Goal: Information Seeking & Learning: Learn about a topic

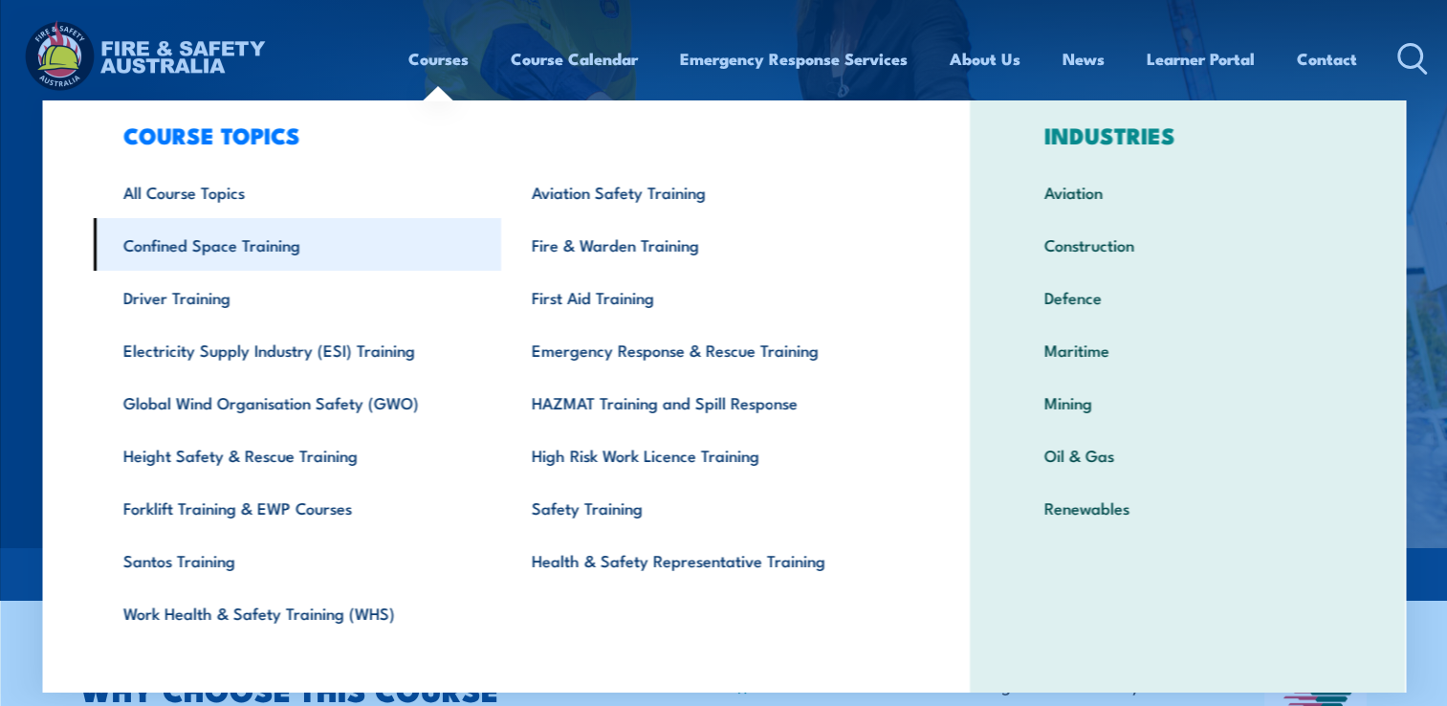
scroll to position [58, 0]
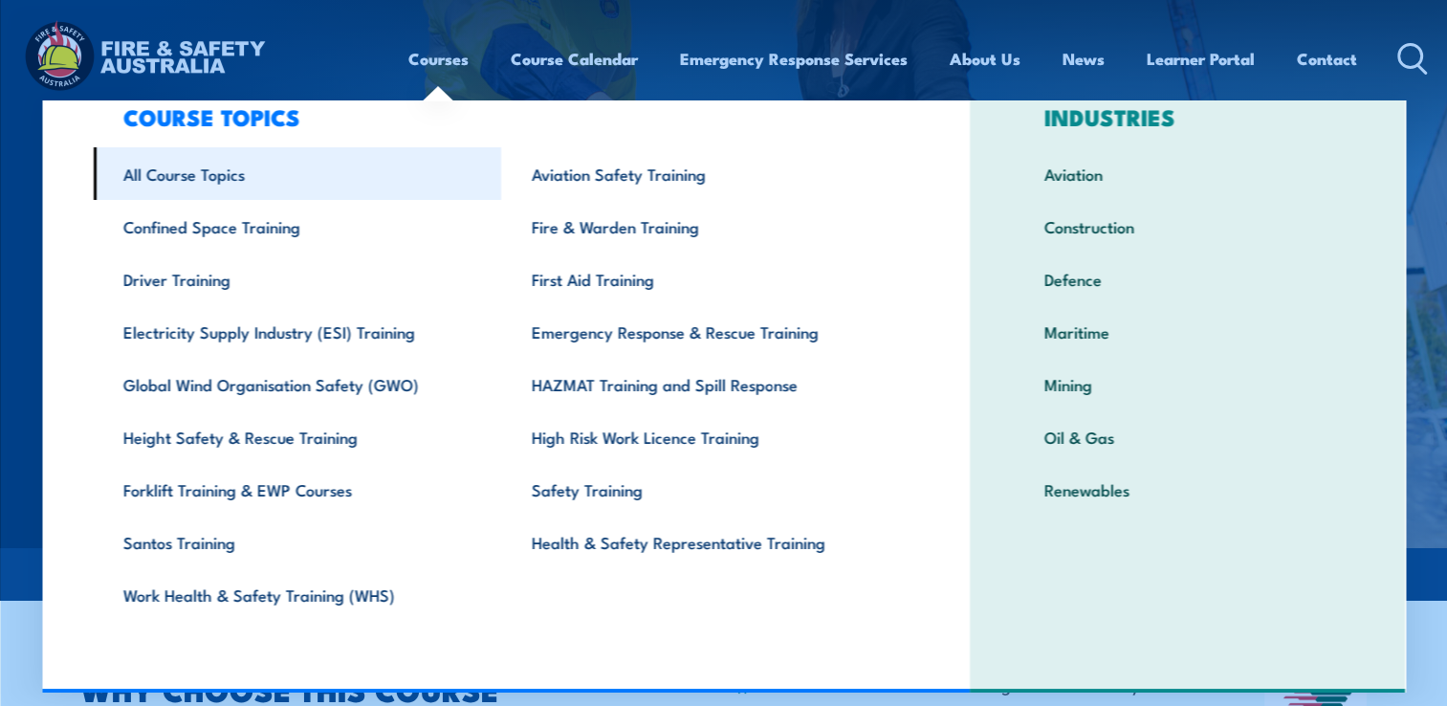
click at [181, 166] on link "All Course Topics" at bounding box center [297, 173] width 408 height 53
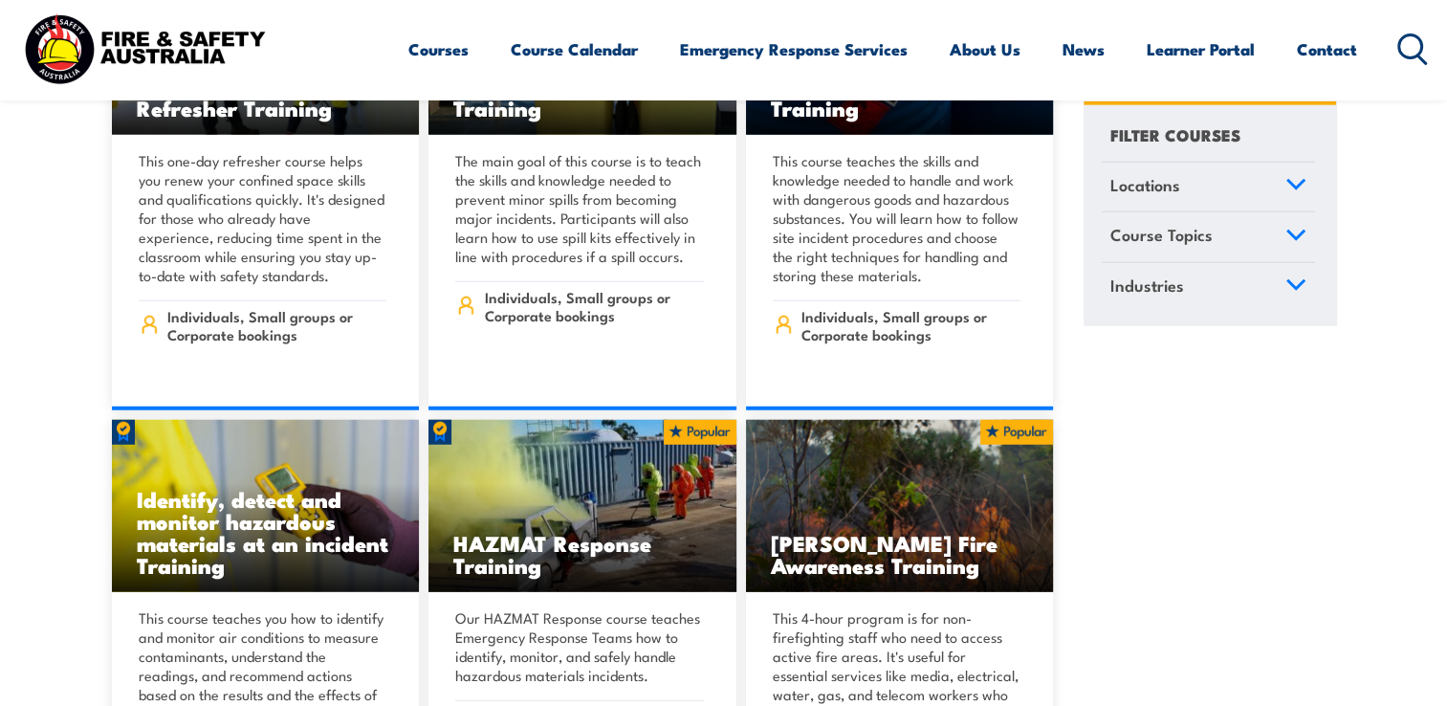
scroll to position [19408, 0]
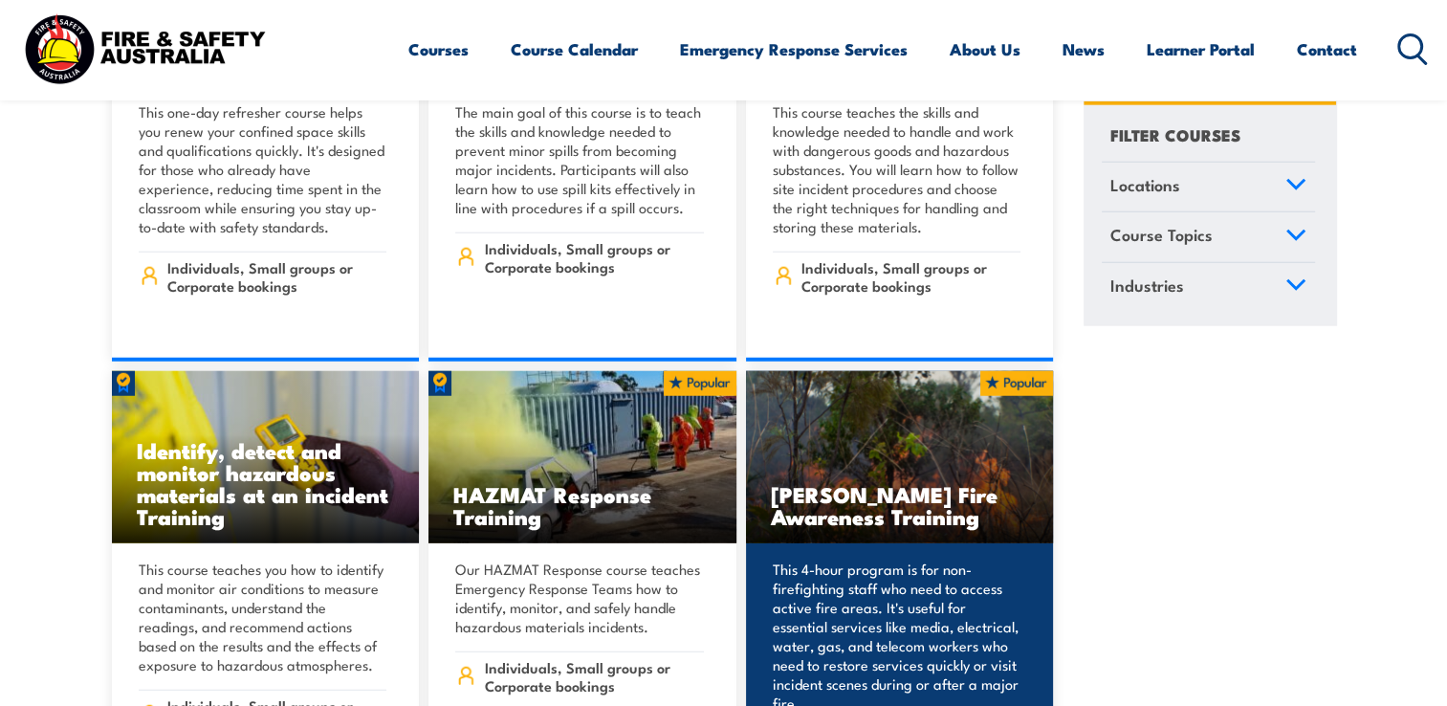
click at [907, 605] on p "This 4-hour program is for non-firefighting staff who need to access active fir…" at bounding box center [897, 635] width 249 height 153
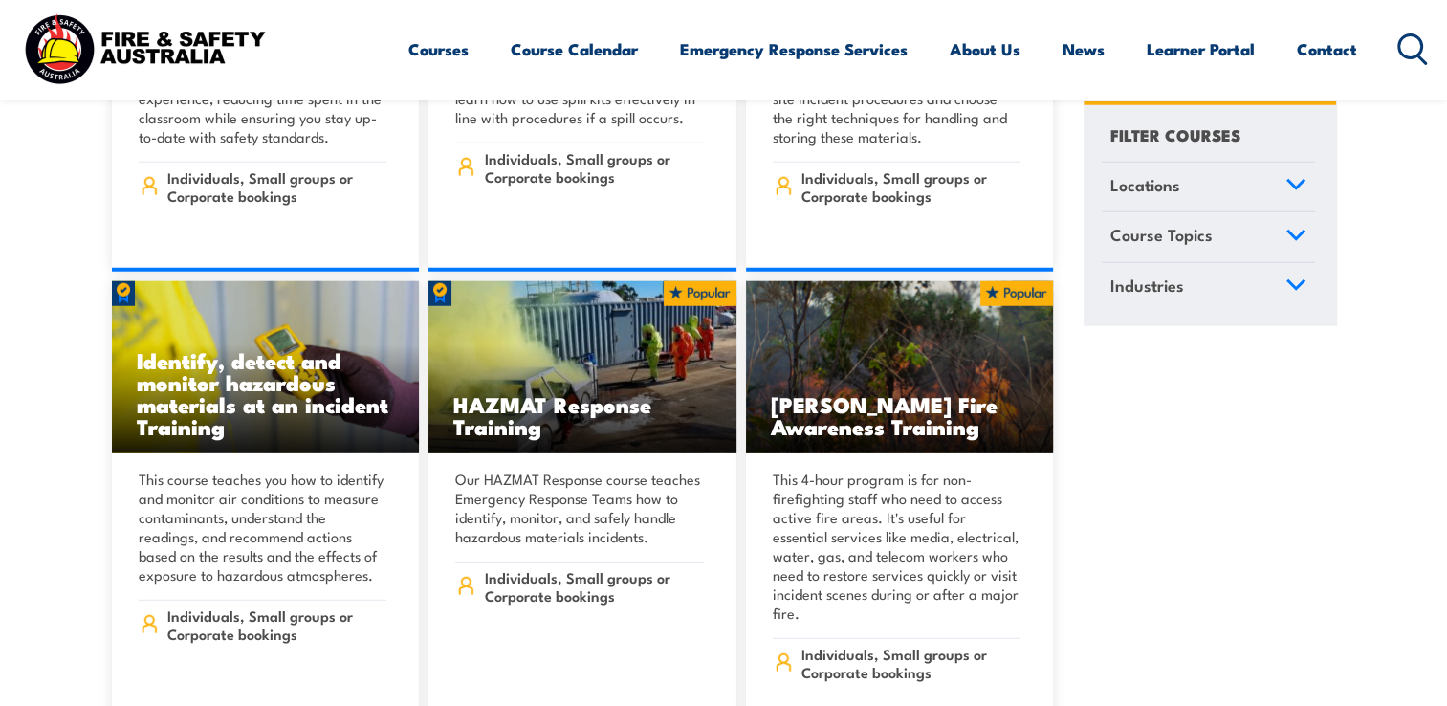
scroll to position [19599, 0]
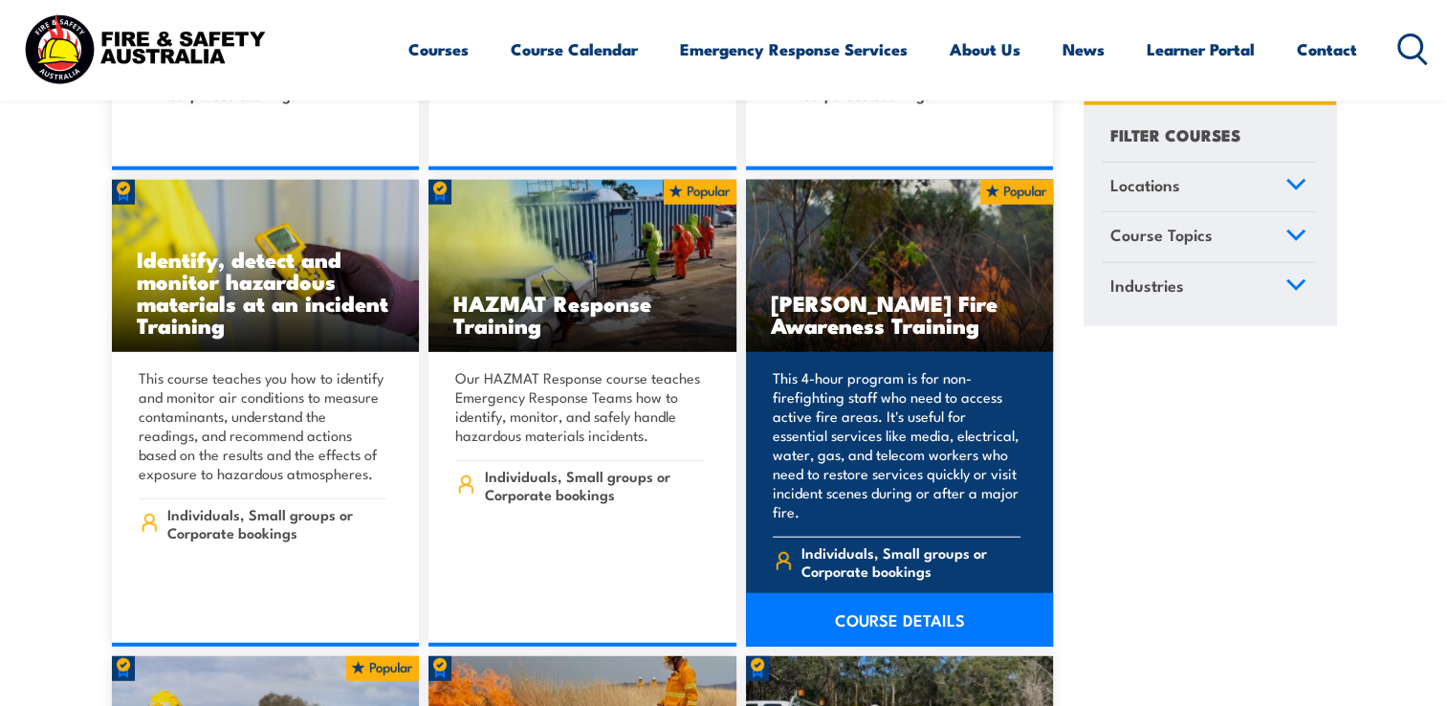
click at [910, 593] on link "COURSE DETAILS" at bounding box center [900, 620] width 308 height 54
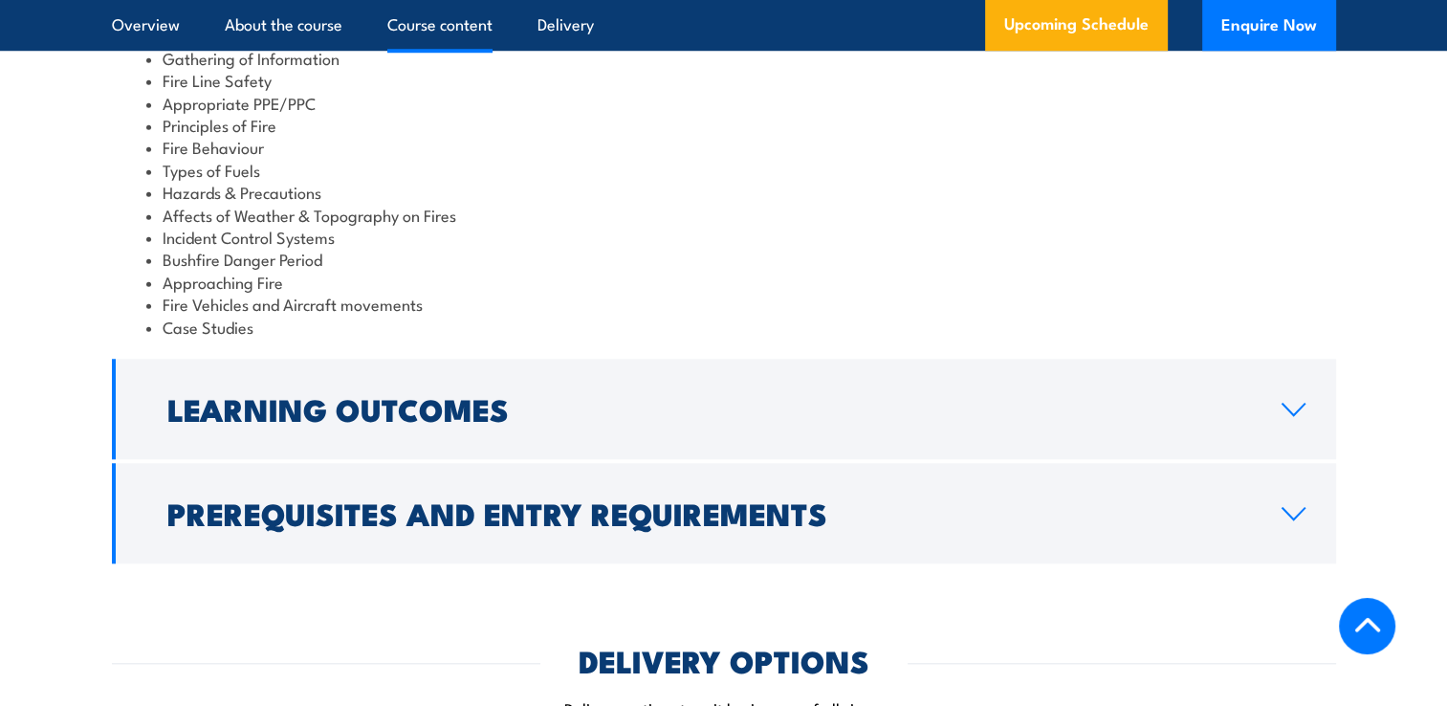
scroll to position [1721, 0]
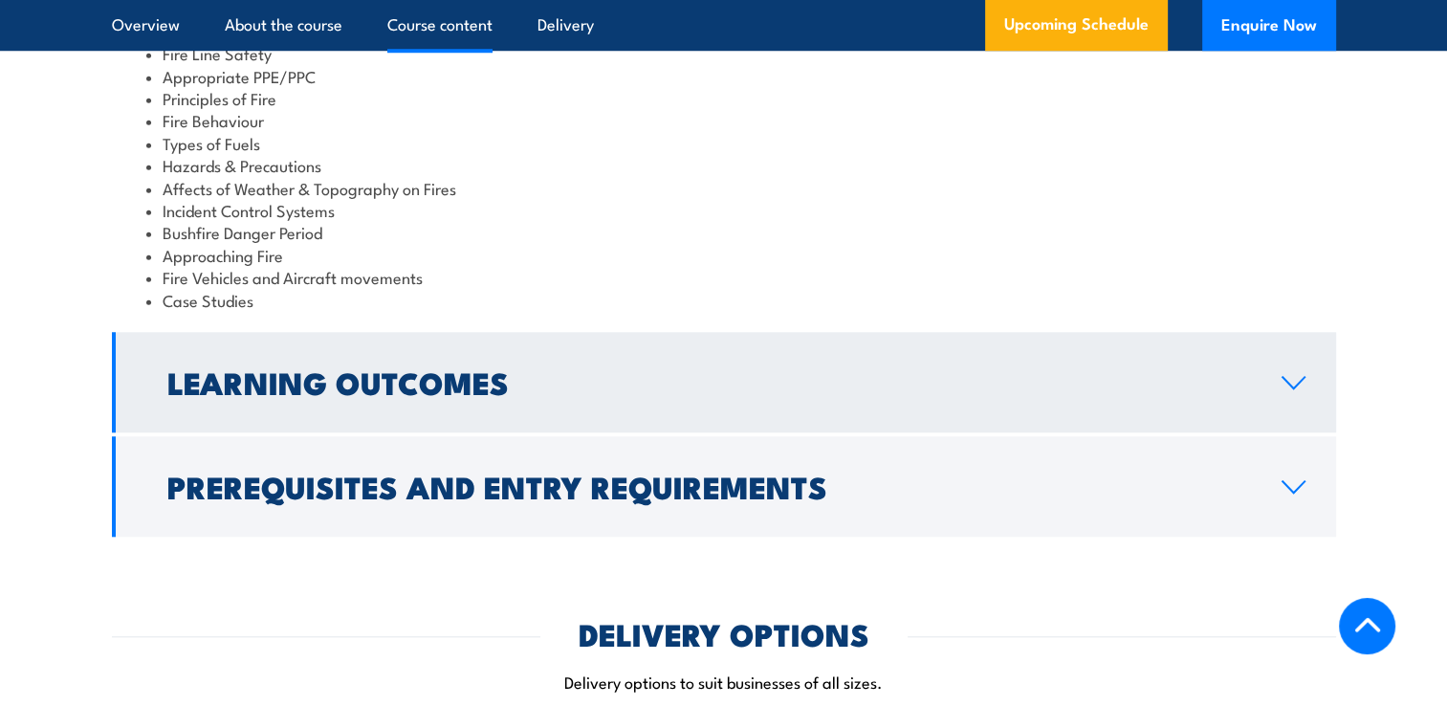
click at [1299, 377] on icon at bounding box center [1293, 382] width 22 height 11
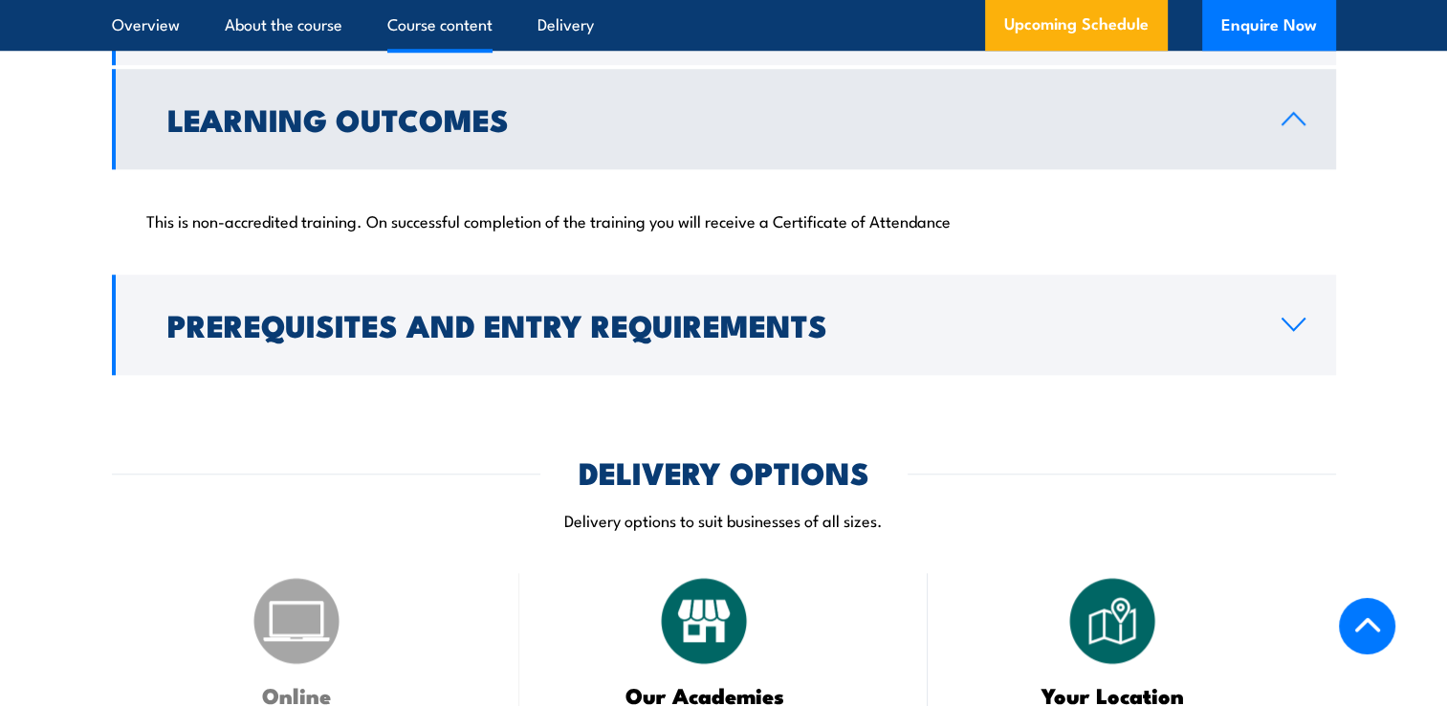
scroll to position [1419, 0]
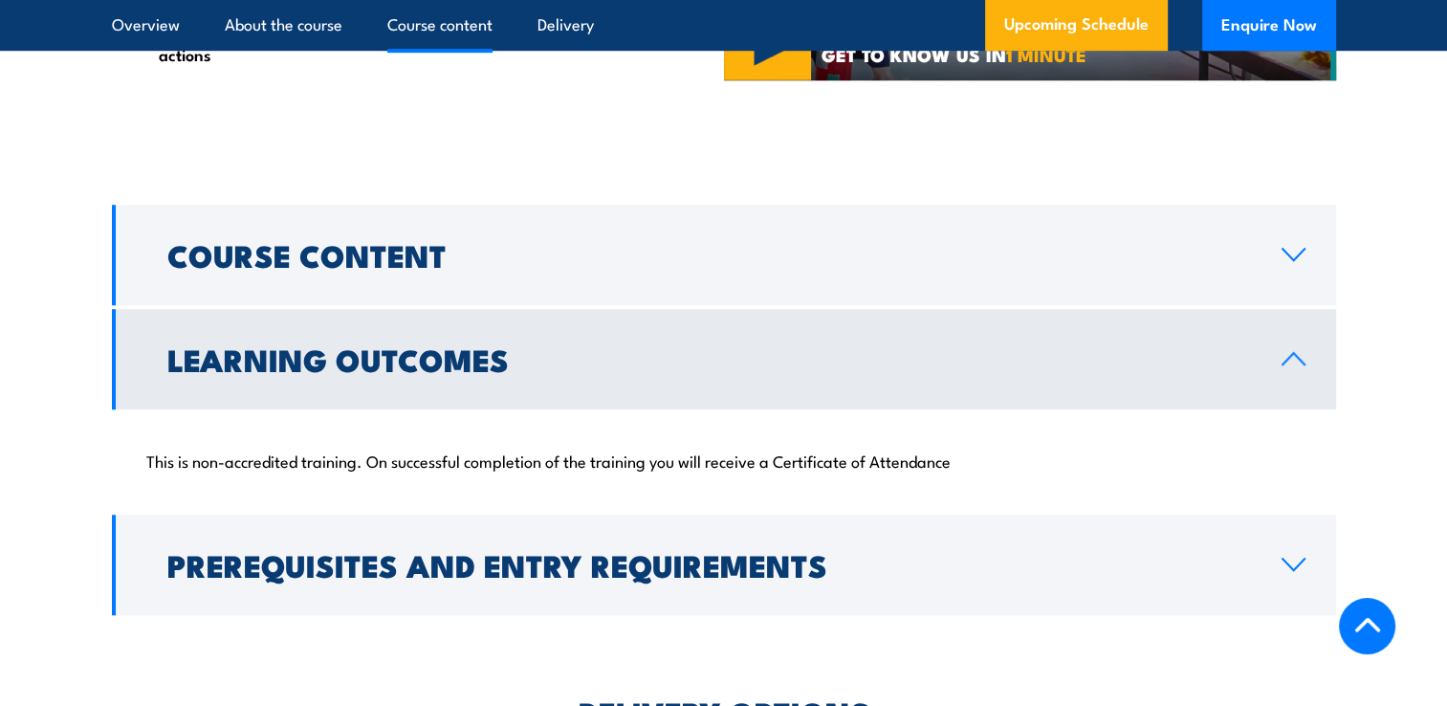
click at [1289, 325] on link "Learning Outcomes" at bounding box center [724, 359] width 1224 height 100
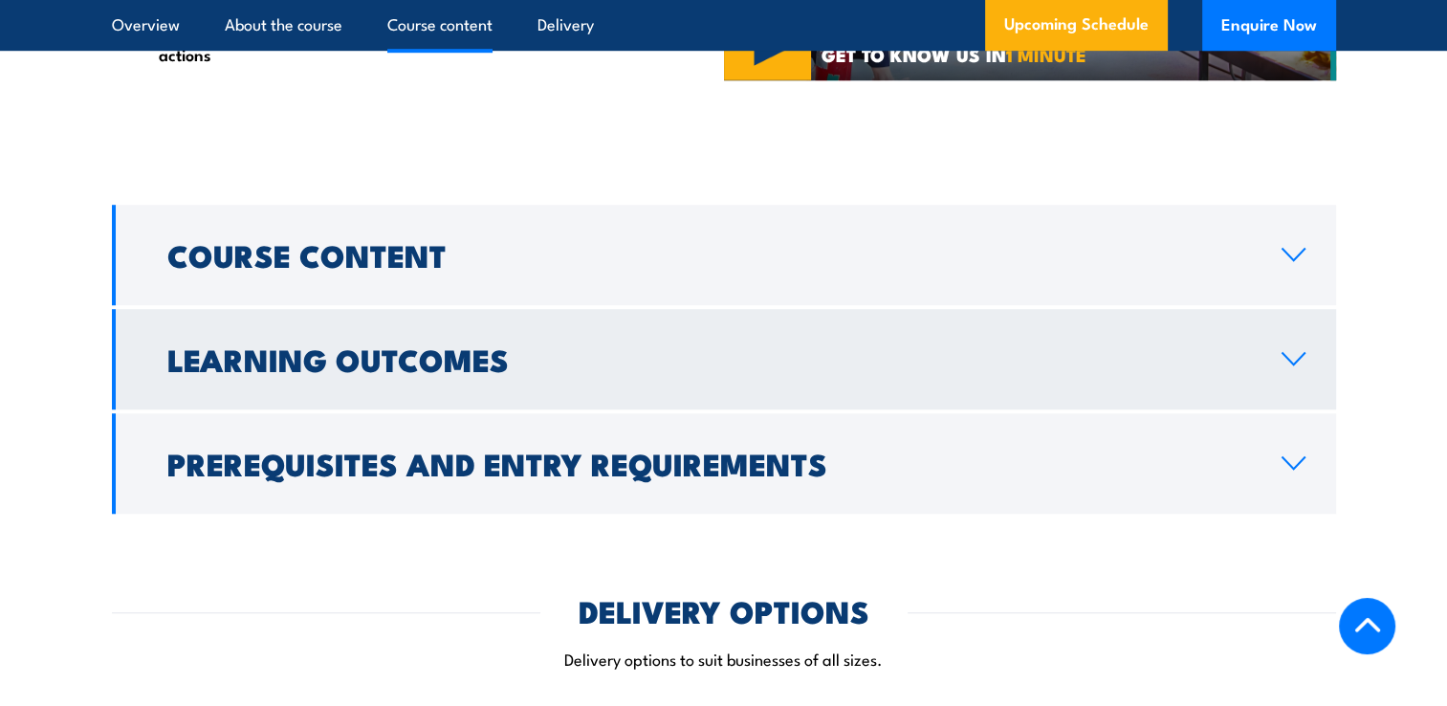
click at [1289, 325] on link "Learning Outcomes" at bounding box center [724, 359] width 1224 height 100
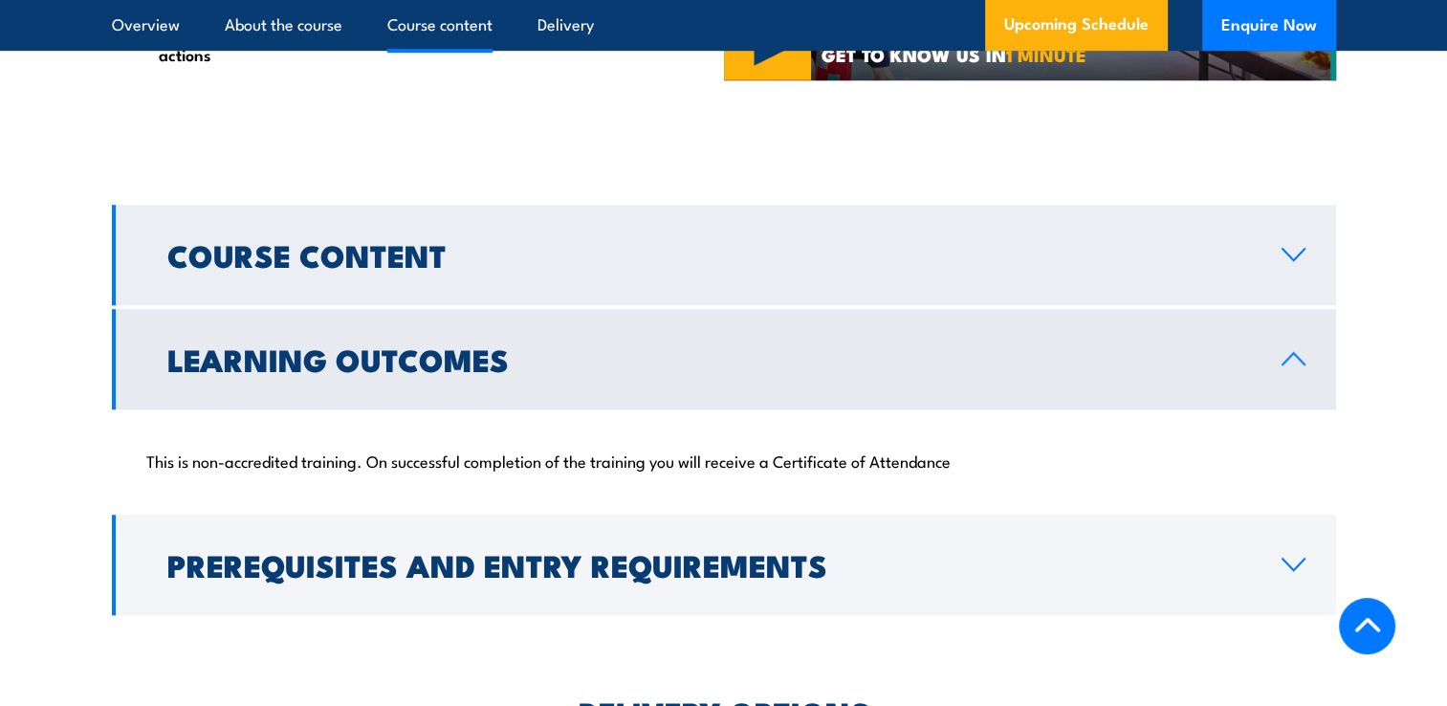
click at [1294, 247] on icon at bounding box center [1293, 254] width 26 height 15
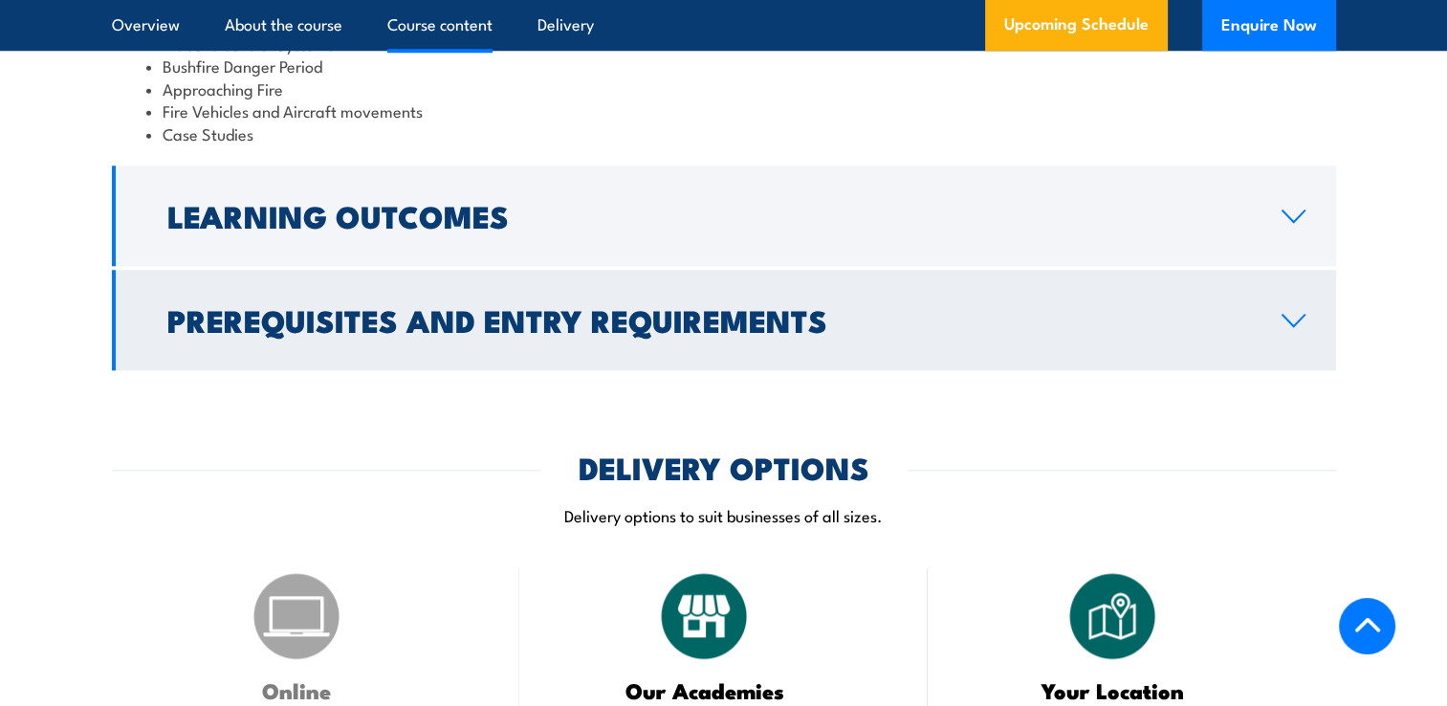
scroll to position [1897, 0]
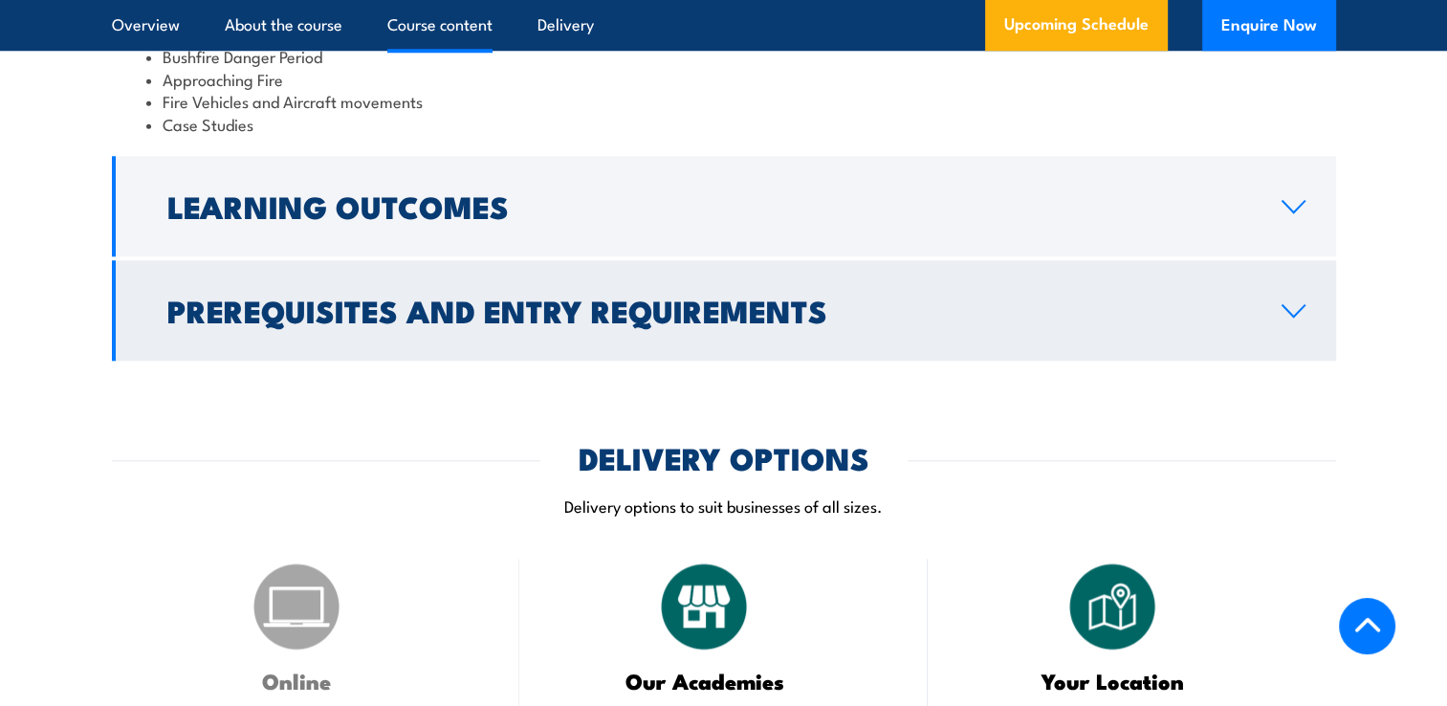
click at [1293, 303] on icon at bounding box center [1293, 310] width 26 height 15
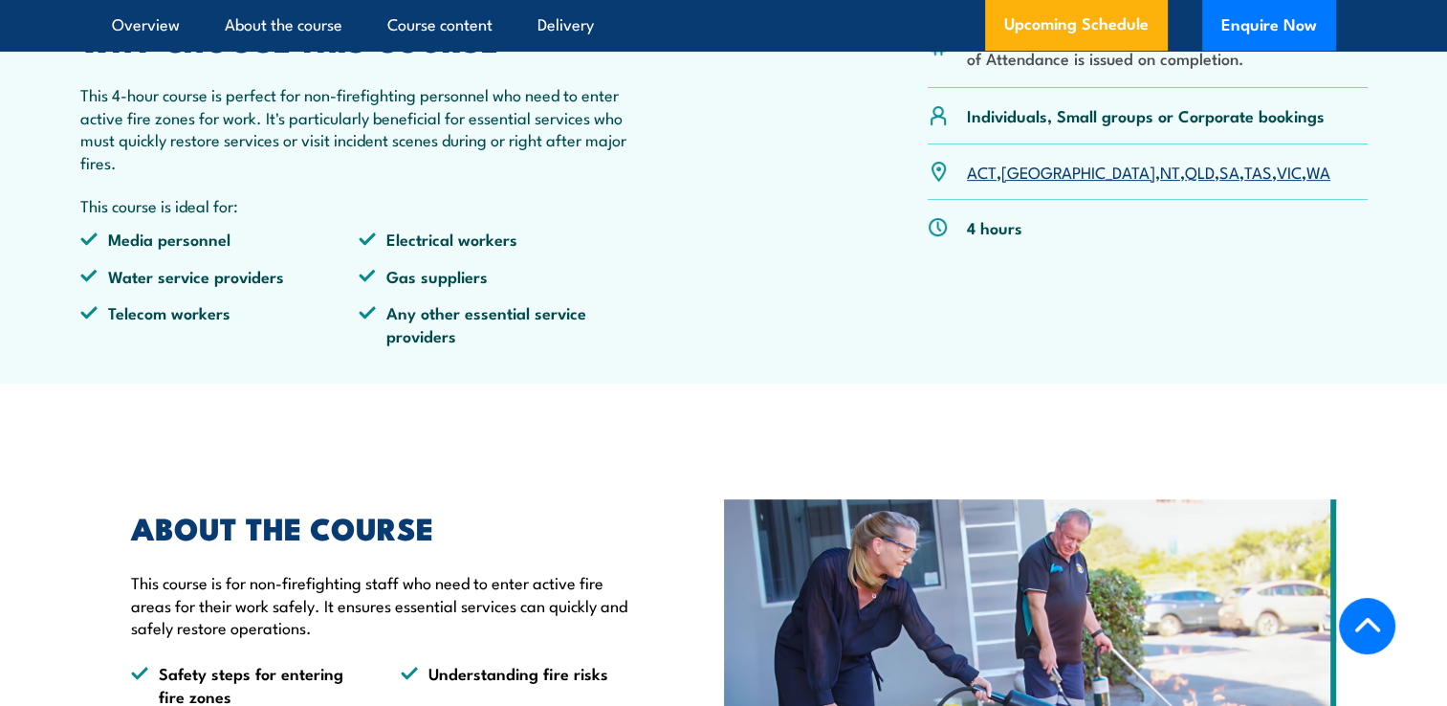
scroll to position [0, 0]
